Goal: Task Accomplishment & Management: Manage account settings

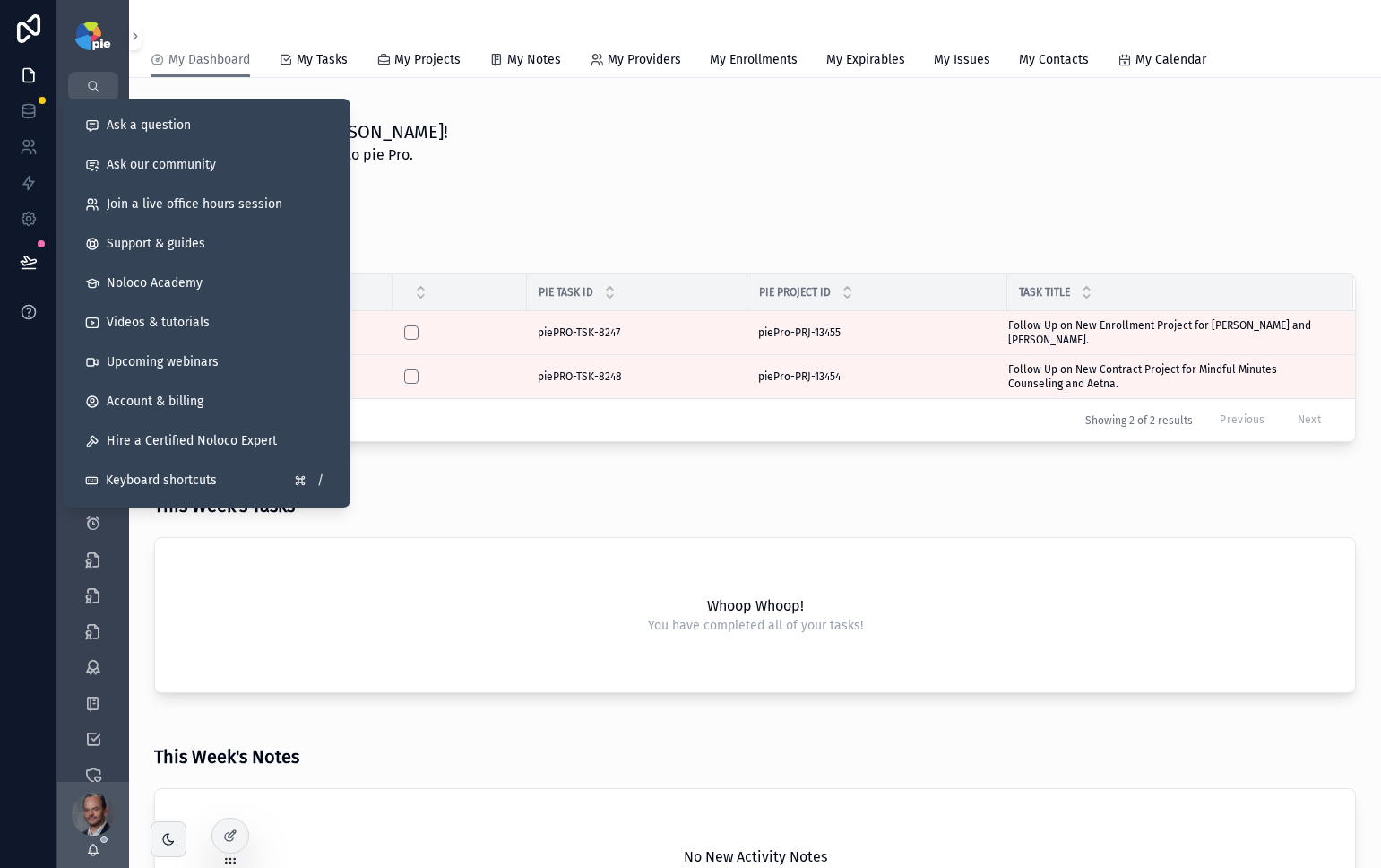
click at [25, 309] on icon at bounding box center [29, 311] width 18 height 18
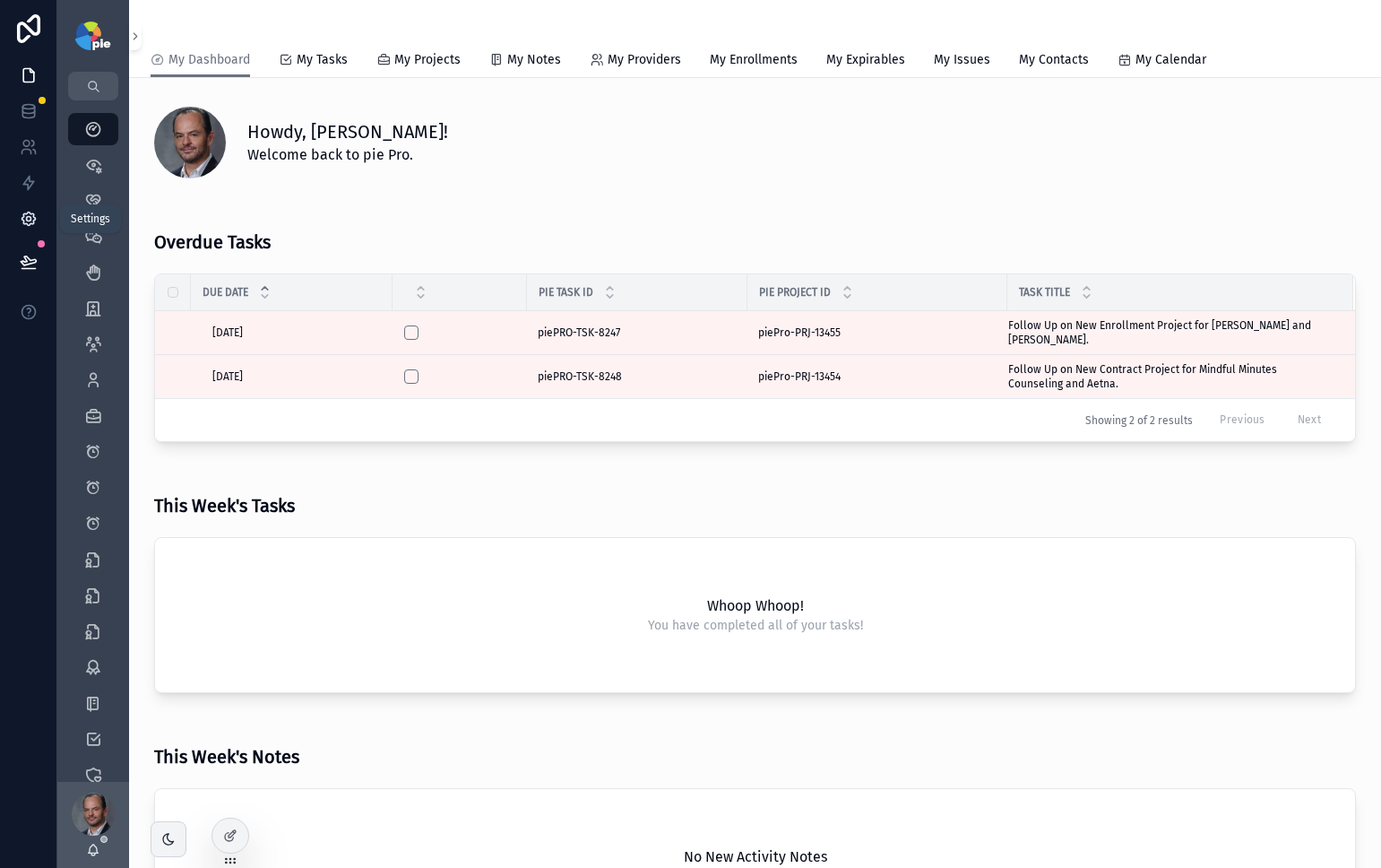
click at [21, 224] on icon at bounding box center [29, 218] width 18 height 18
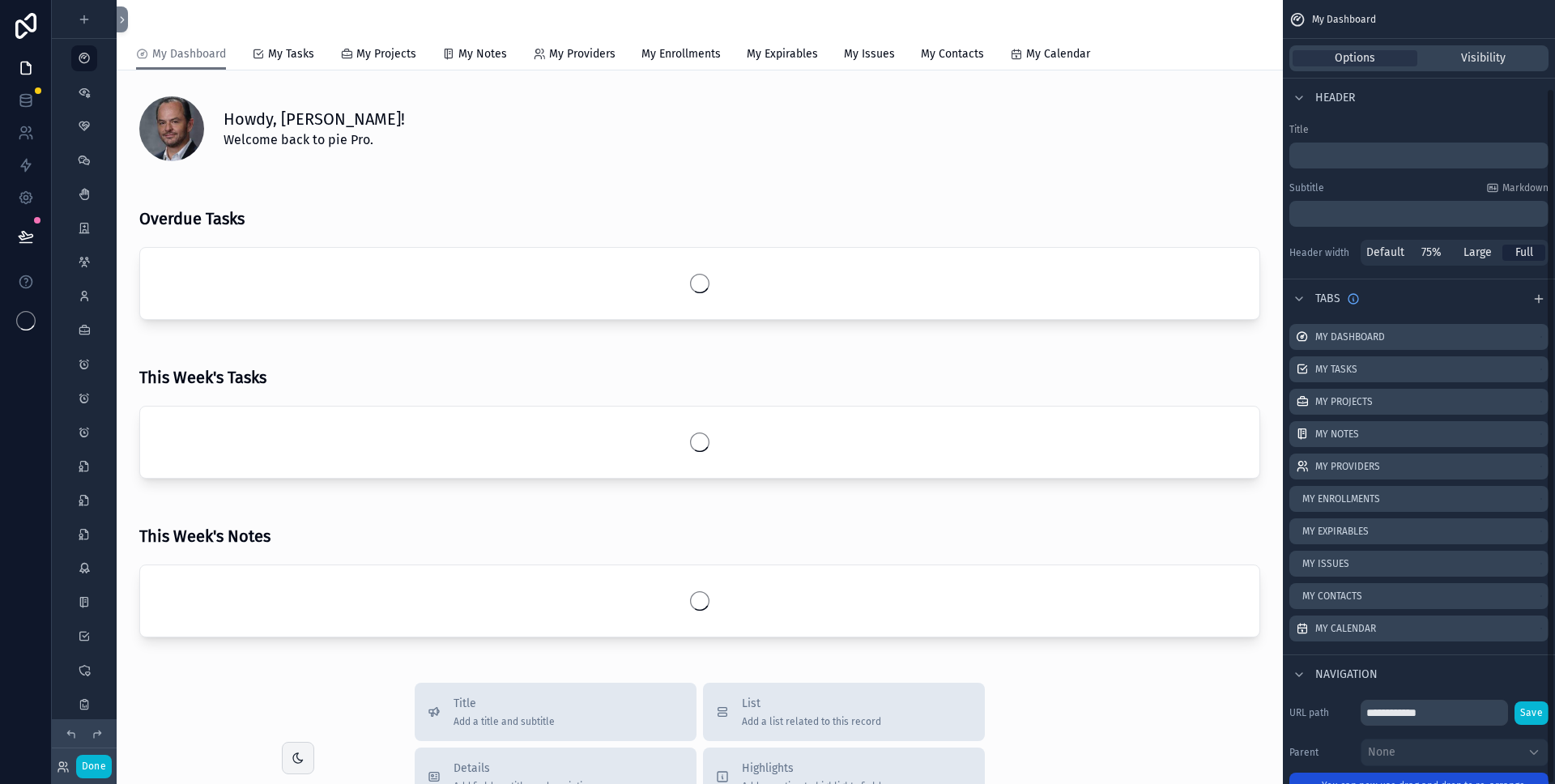
scroll to position [99, 0]
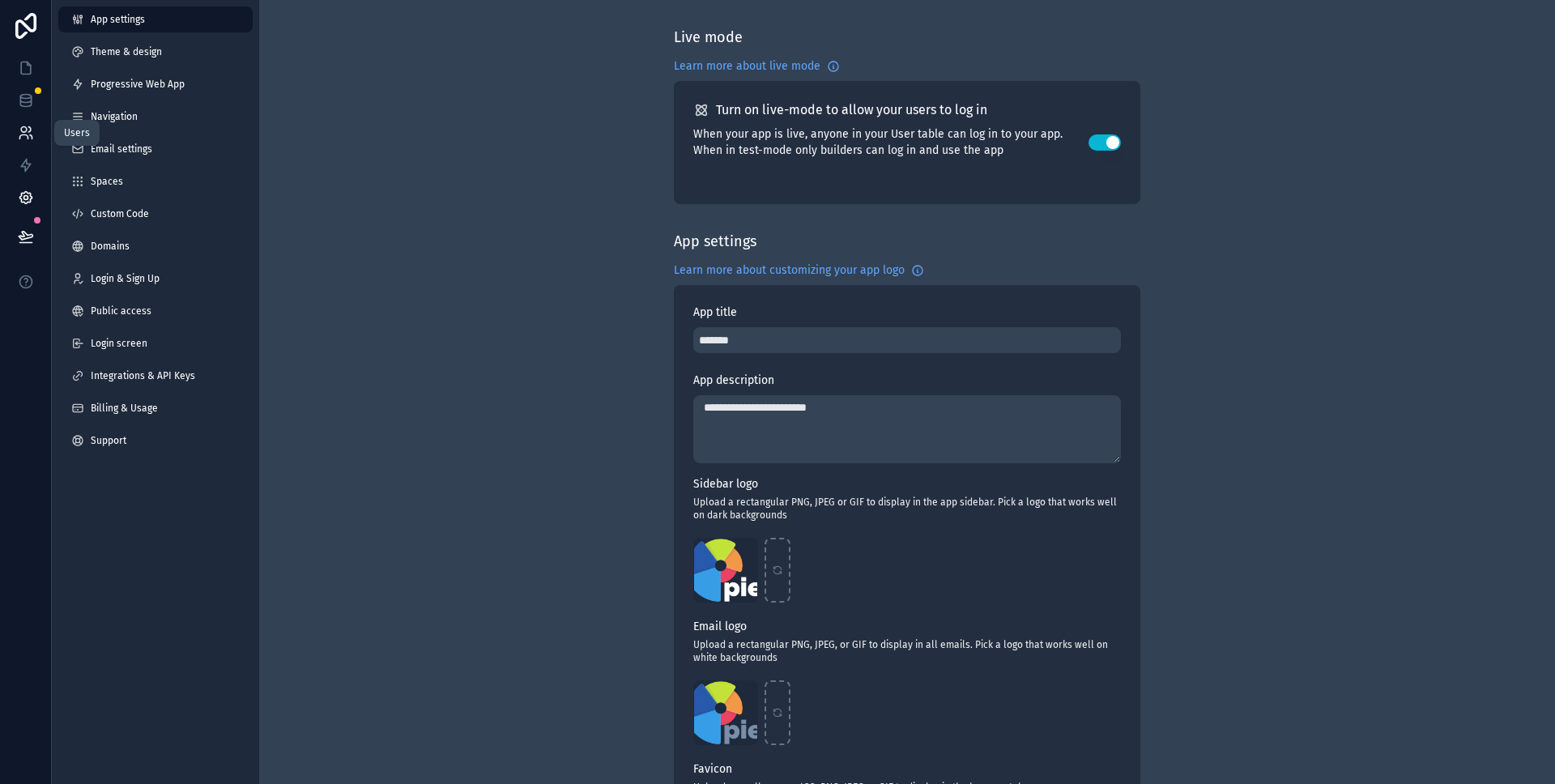
click at [27, 131] on icon at bounding box center [26, 133] width 16 height 16
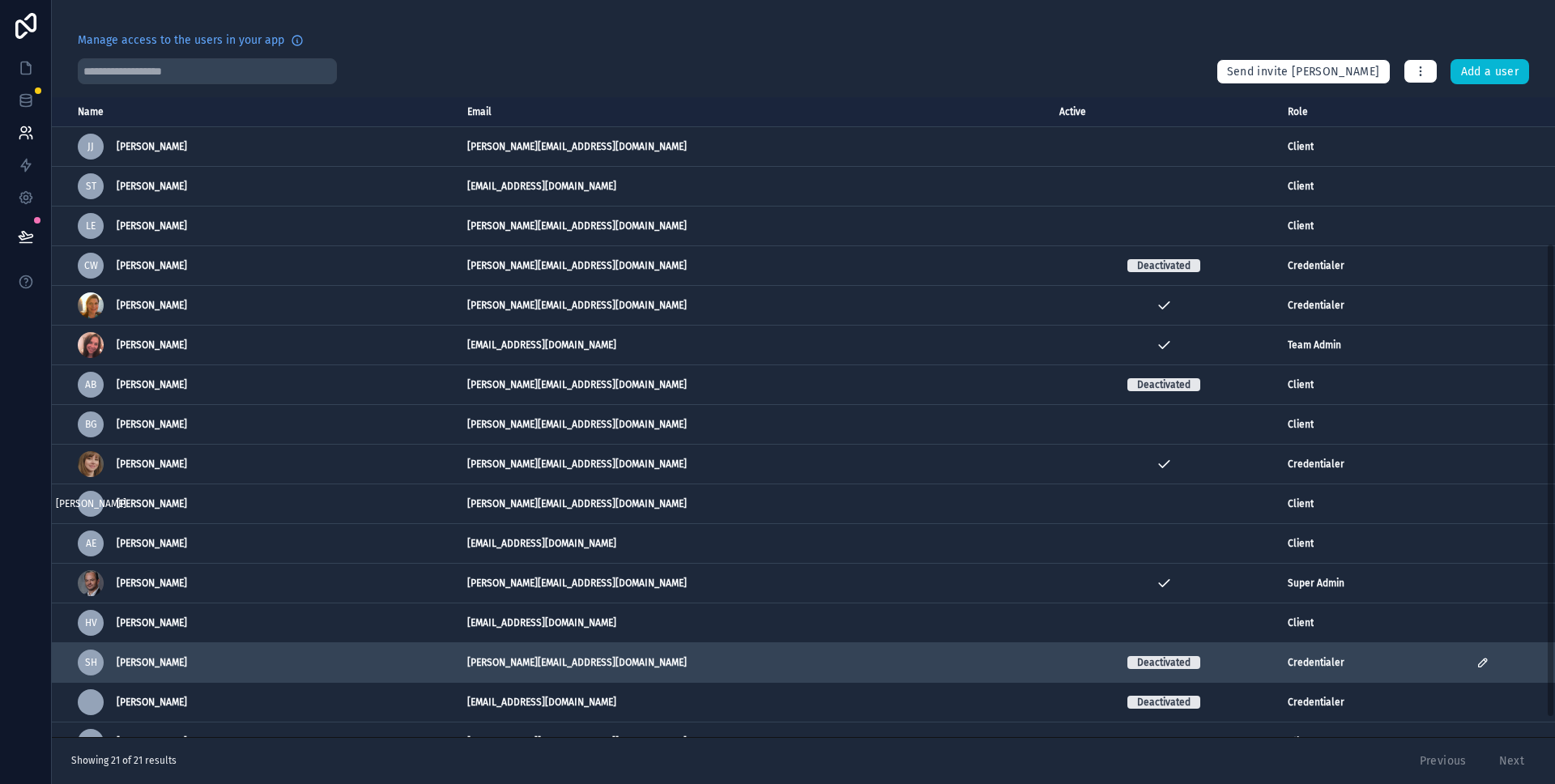
scroll to position [223, 0]
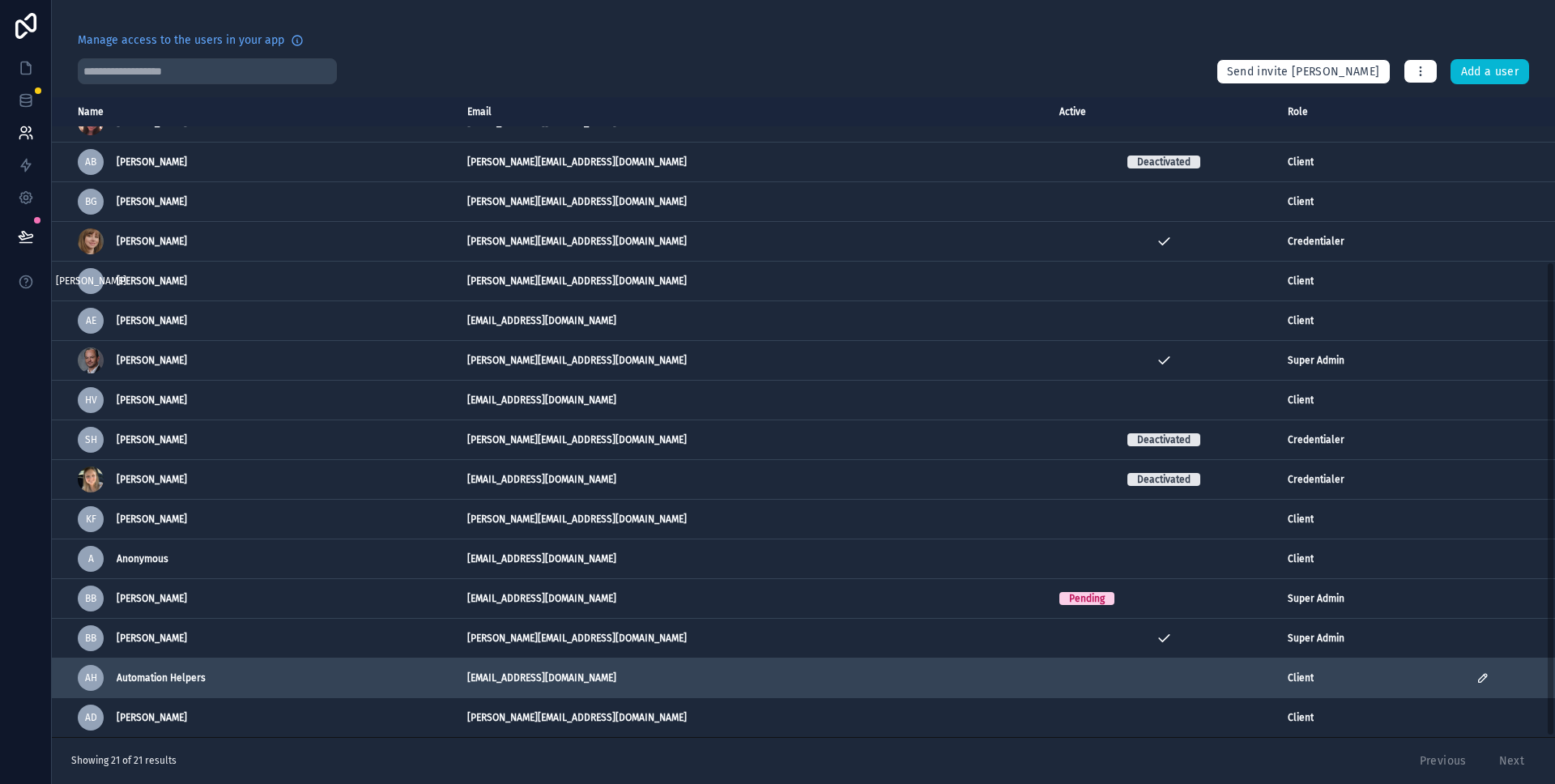
click at [1477, 676] on icon "scrollable content" at bounding box center [1483, 677] width 13 height 13
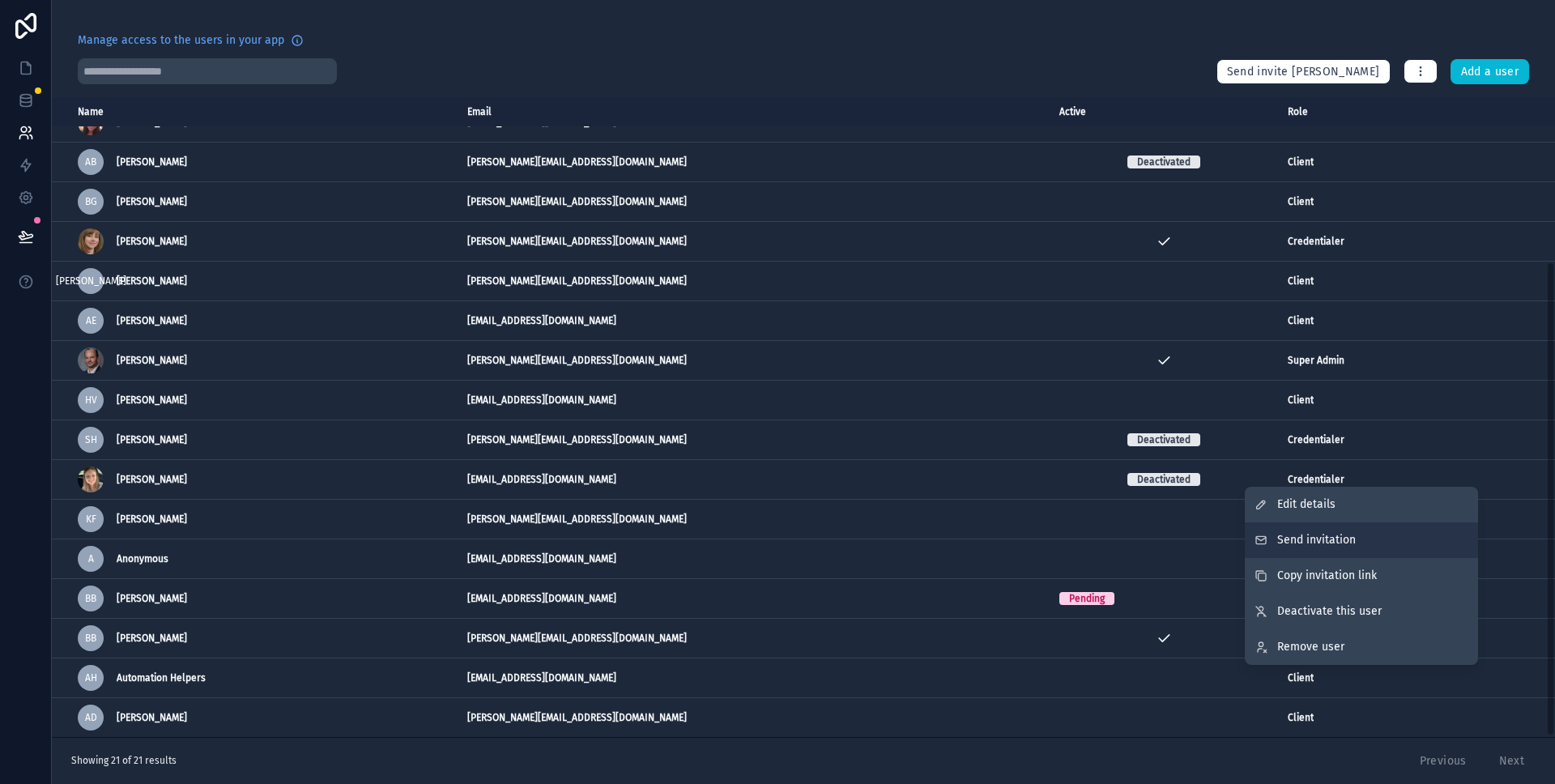
click at [1393, 539] on button "Send invitation" at bounding box center [1361, 539] width 233 height 36
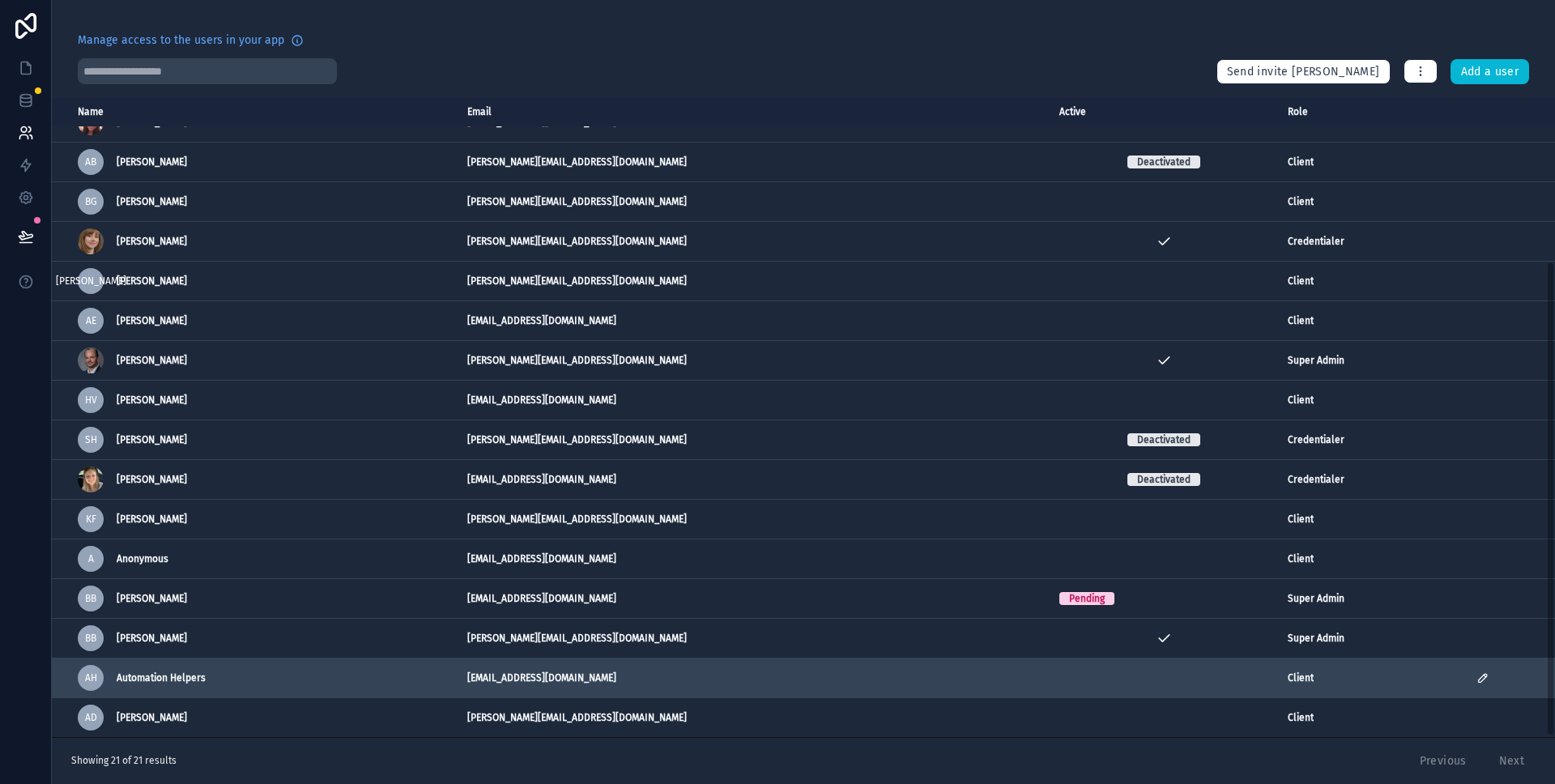
click at [1479, 681] on icon "scrollable content" at bounding box center [1482, 677] width 8 height 8
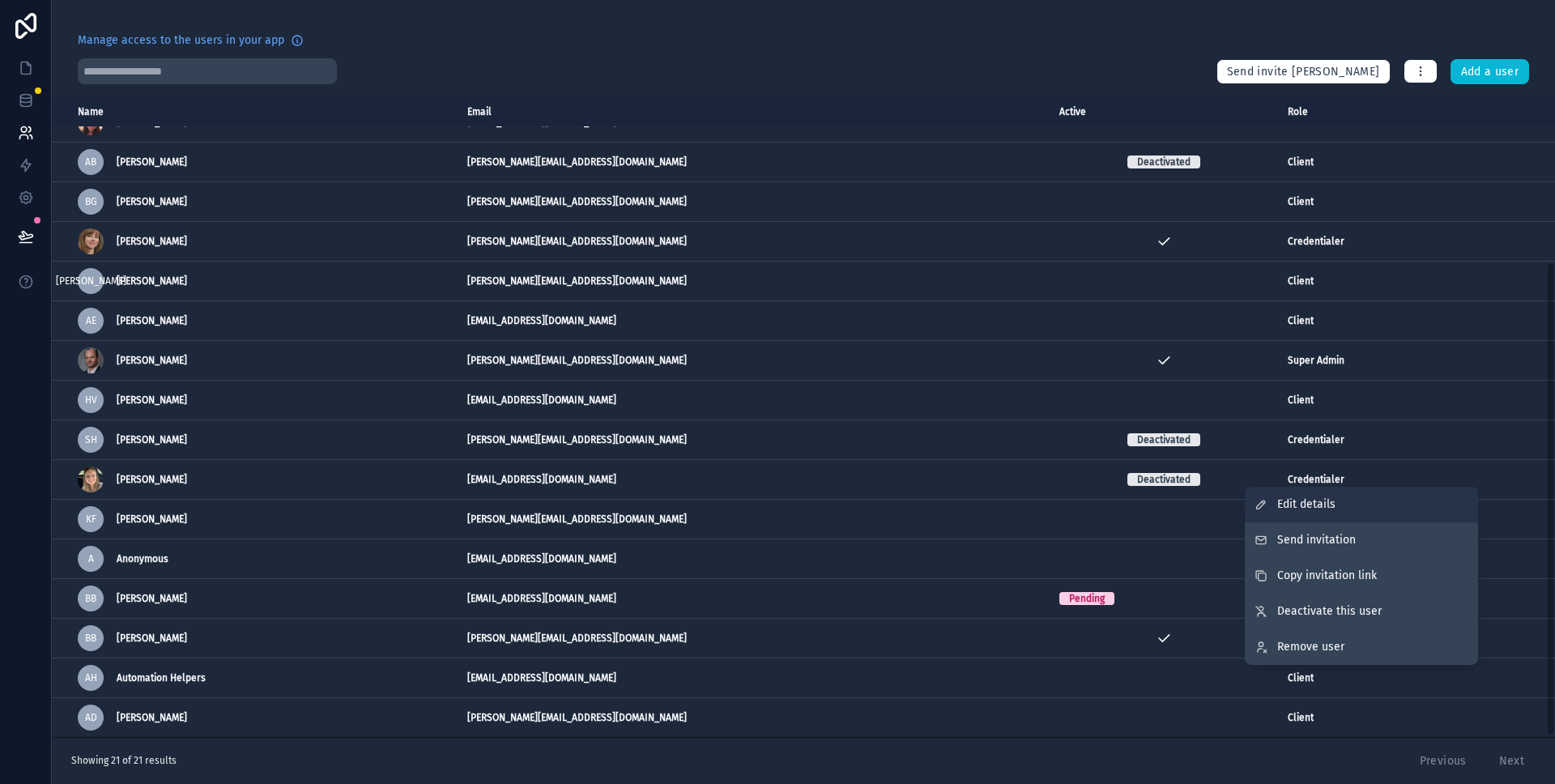
click at [1381, 507] on link "Edit details" at bounding box center [1361, 504] width 233 height 36
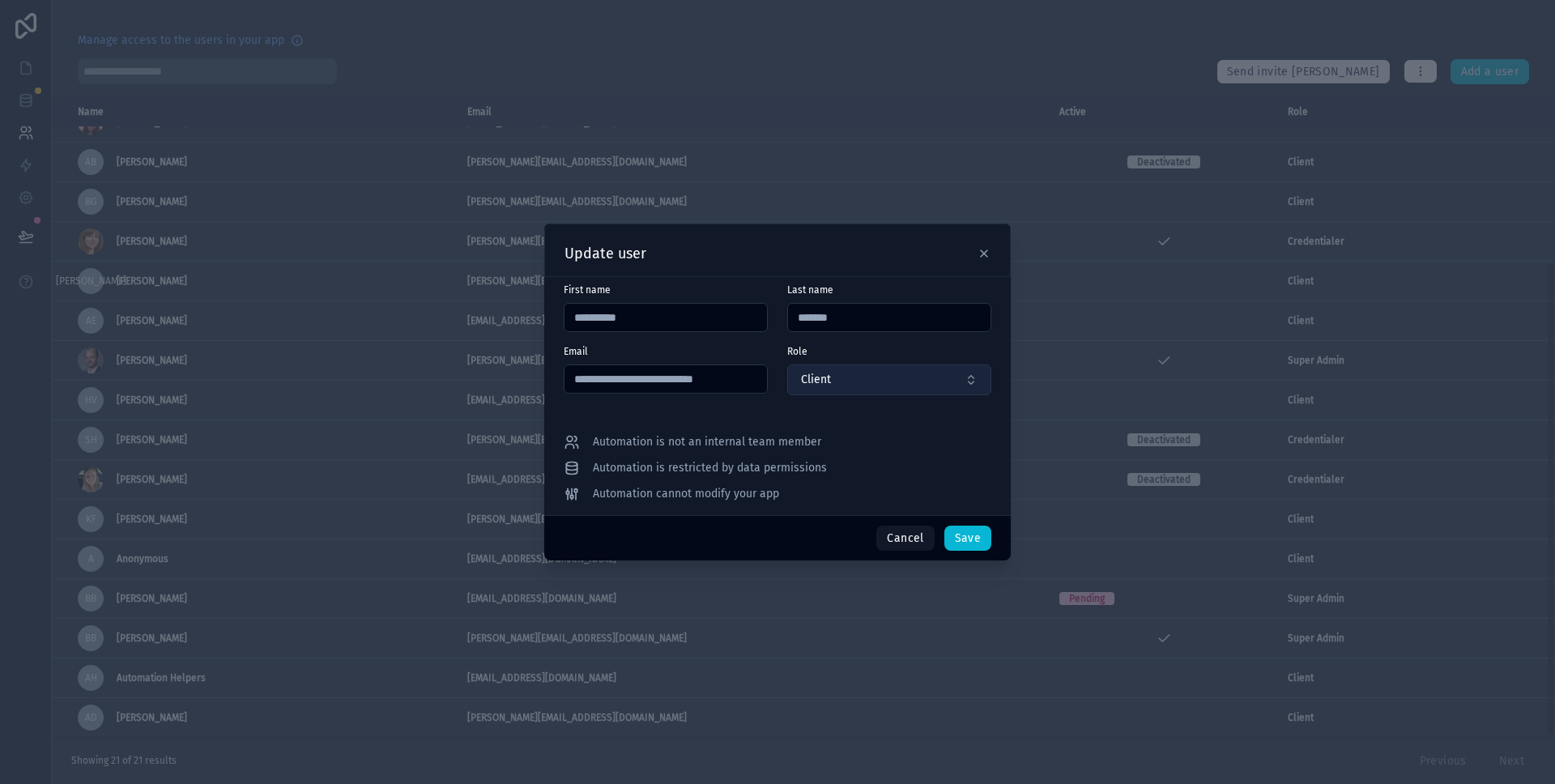
click at [873, 384] on button "Client" at bounding box center [889, 379] width 204 height 30
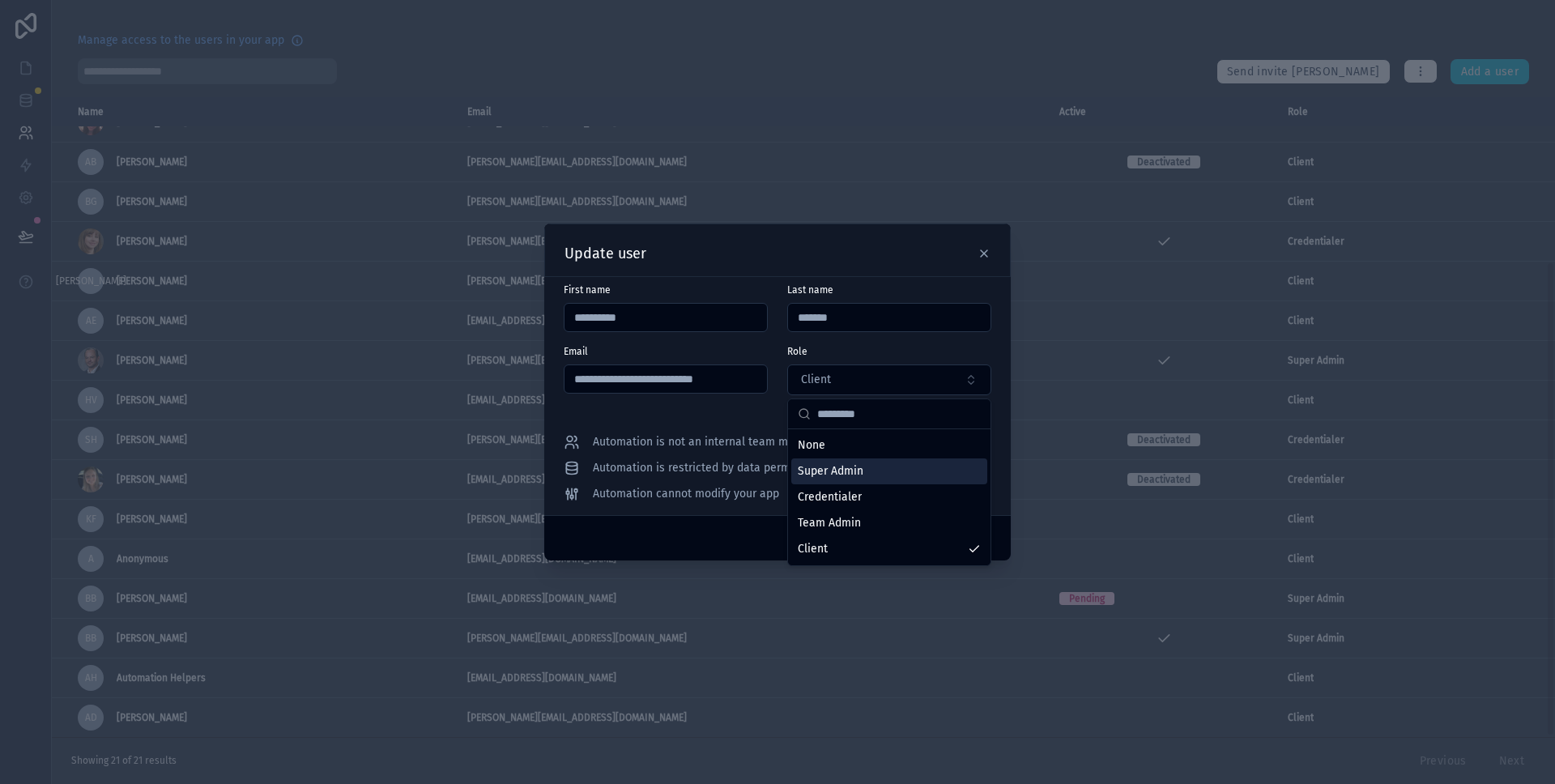
click at [870, 468] on div "Super Admin" at bounding box center [889, 471] width 196 height 26
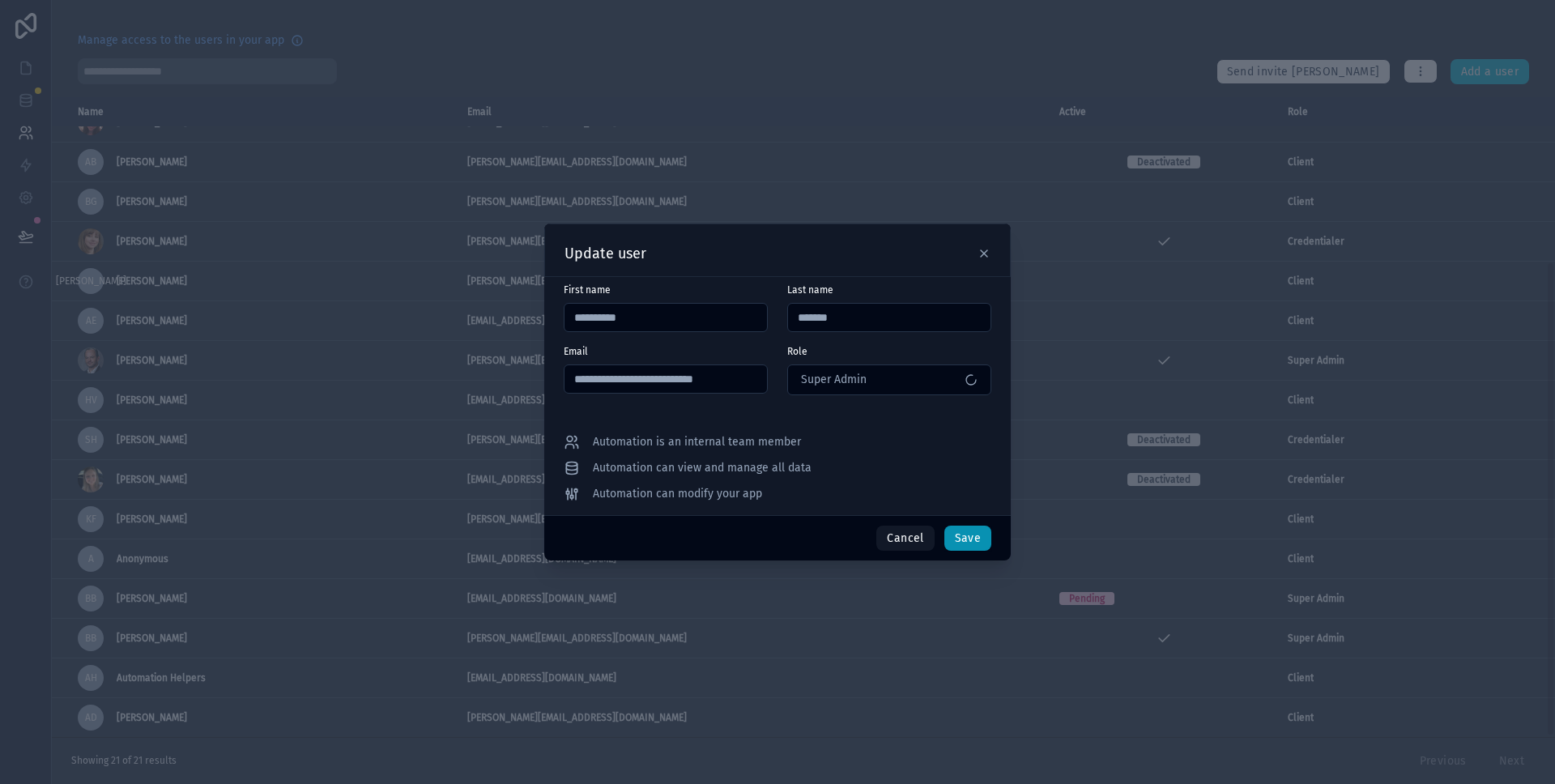
click at [975, 536] on button "Save" at bounding box center [968, 539] width 47 height 26
